Goal: Task Accomplishment & Management: Manage account settings

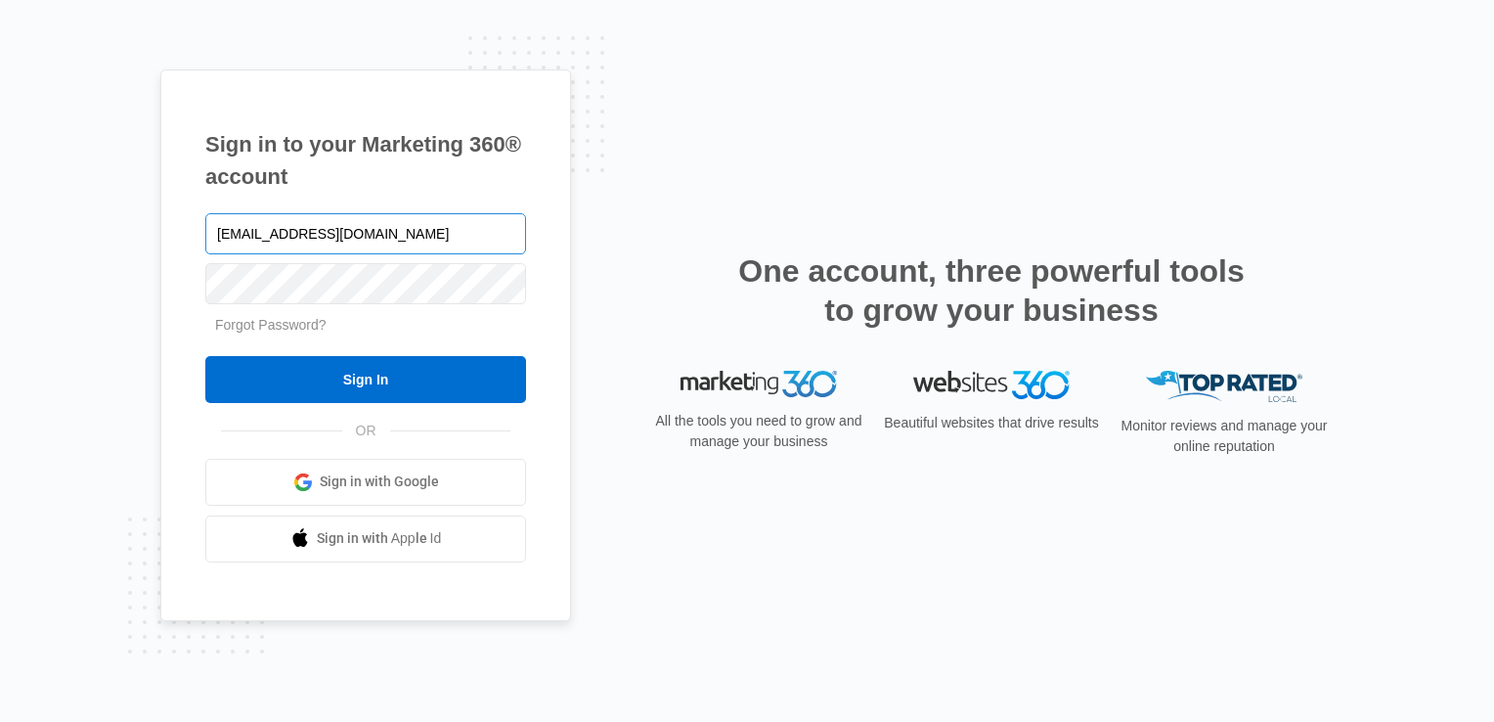
click at [346, 228] on input "westec1@msn.com" at bounding box center [365, 233] width 321 height 41
type input "w"
type input "[PERSON_NAME][EMAIL_ADDRESS][DOMAIN_NAME]"
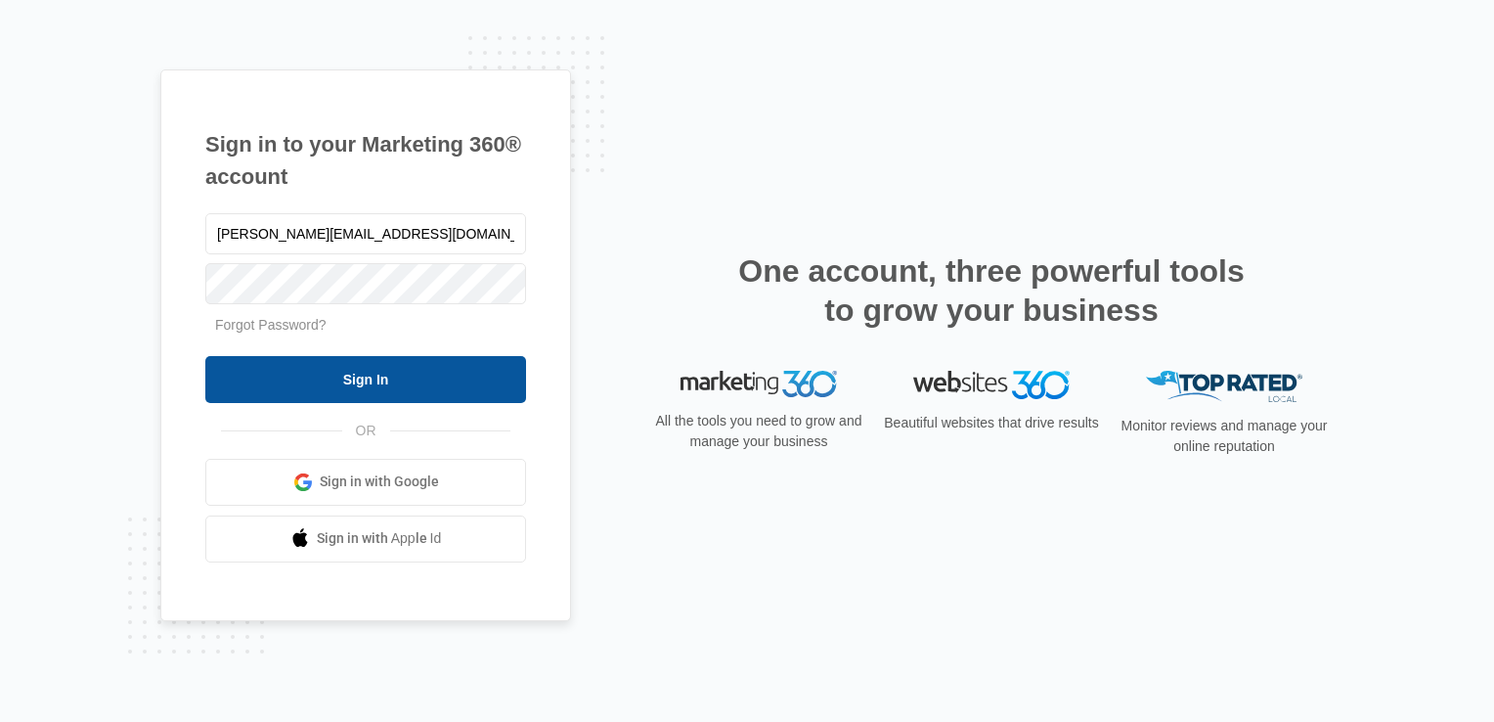
click at [231, 395] on input "Sign In" at bounding box center [365, 379] width 321 height 47
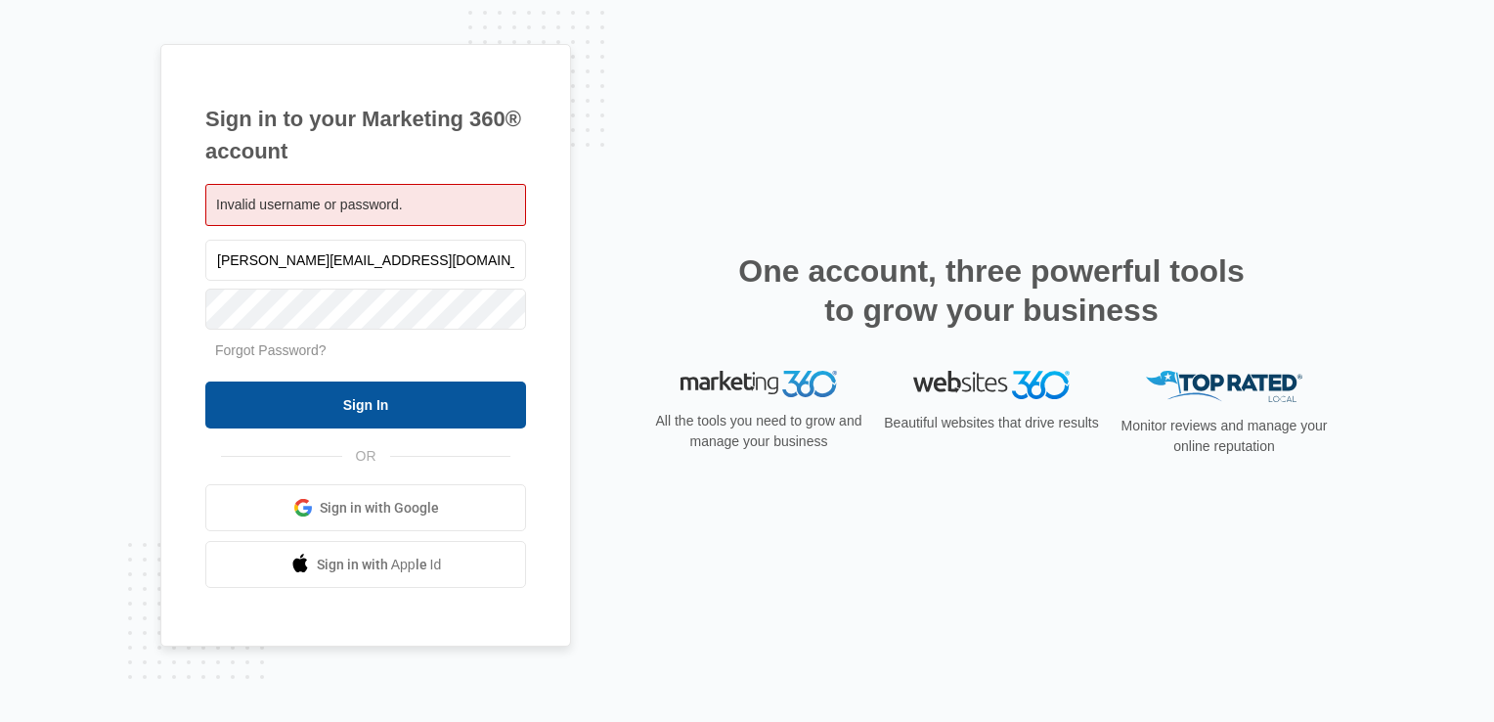
click at [218, 406] on input "Sign In" at bounding box center [365, 404] width 321 height 47
click at [235, 401] on input "Sign In" at bounding box center [365, 404] width 321 height 47
click at [237, 399] on input "Sign In" at bounding box center [365, 404] width 321 height 47
